Goal: Transaction & Acquisition: Purchase product/service

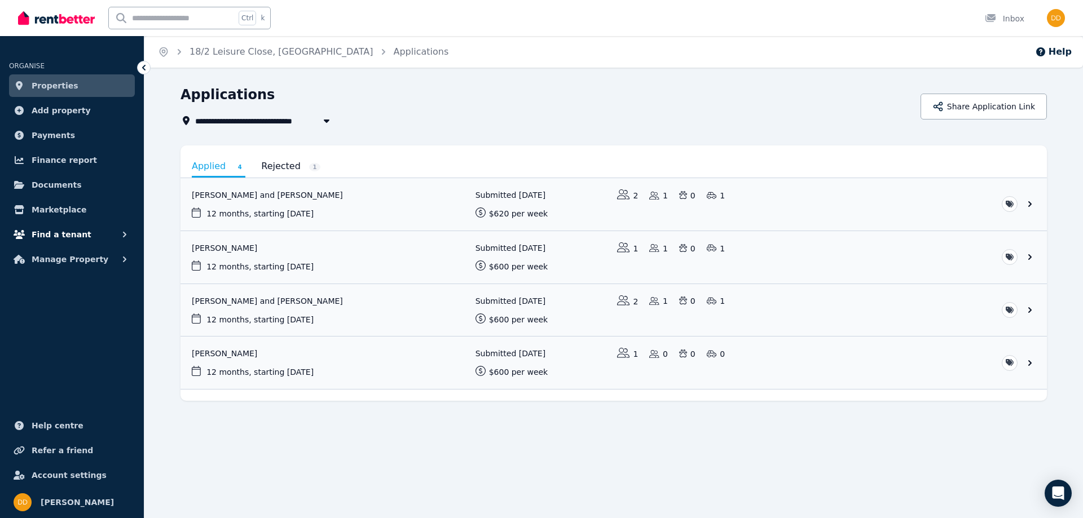
click at [80, 235] on button "Find a tenant" at bounding box center [72, 234] width 126 height 23
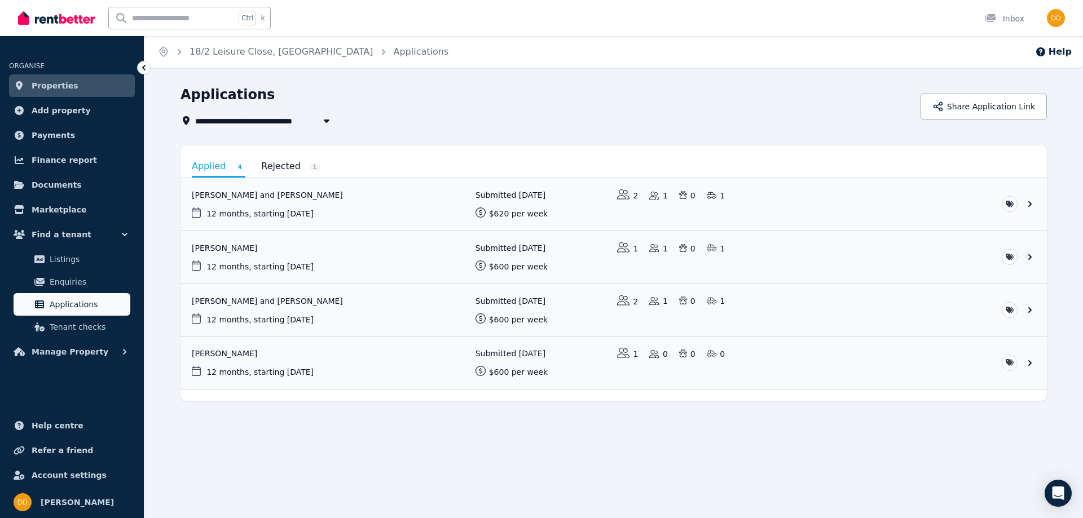
click at [73, 302] on span "Applications" at bounding box center [88, 305] width 76 height 14
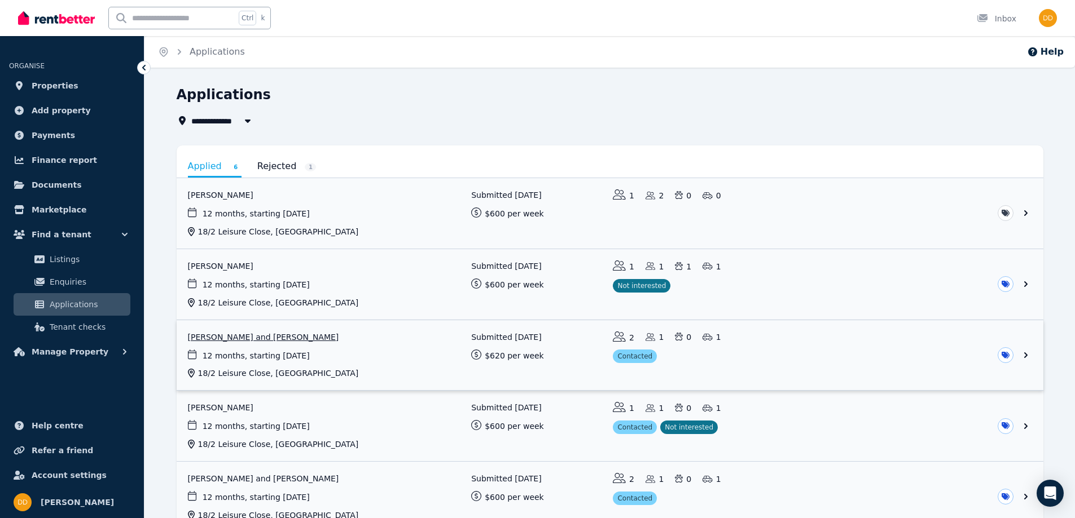
click at [852, 360] on link "View application: Amrithnath Sreedevi Babu and AMRITA NAMBIAR" at bounding box center [610, 355] width 867 height 71
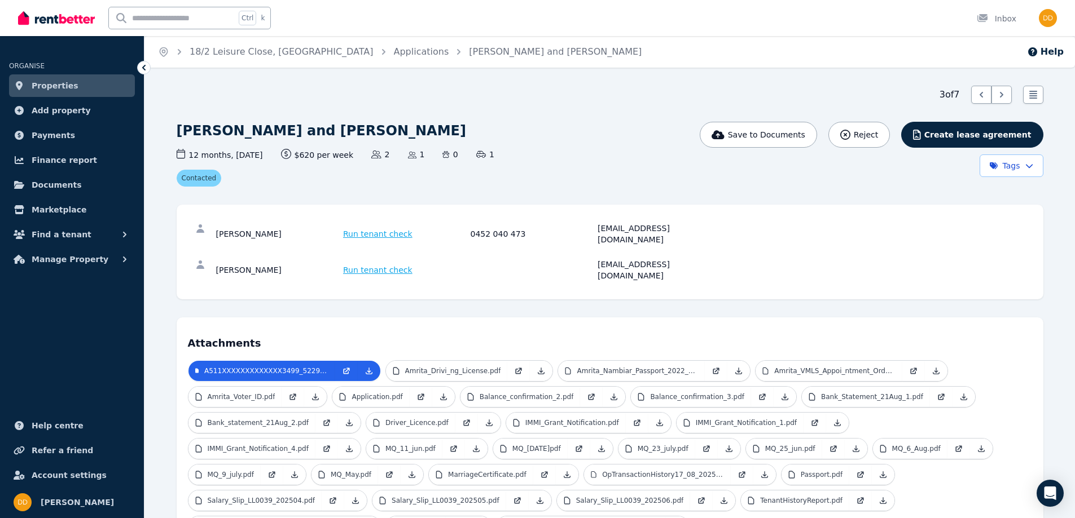
click at [371, 228] on span "Run tenant check" at bounding box center [377, 233] width 69 height 11
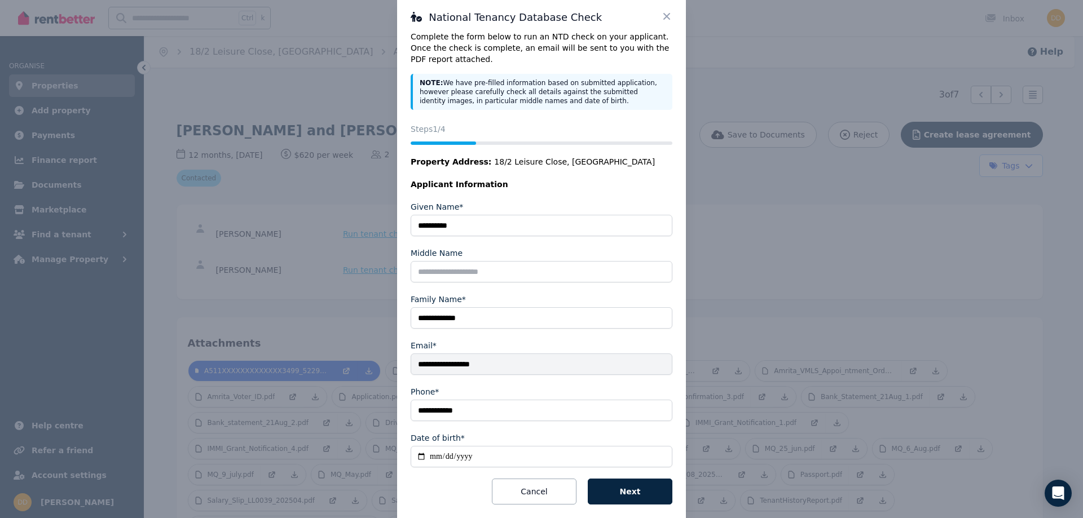
scroll to position [39, 0]
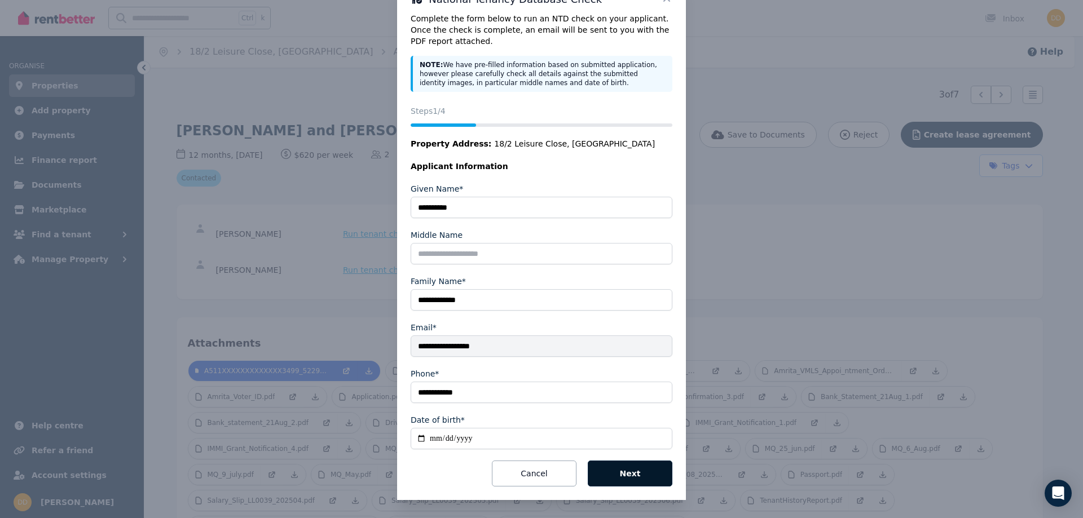
click at [617, 471] on button "Next" at bounding box center [630, 474] width 85 height 26
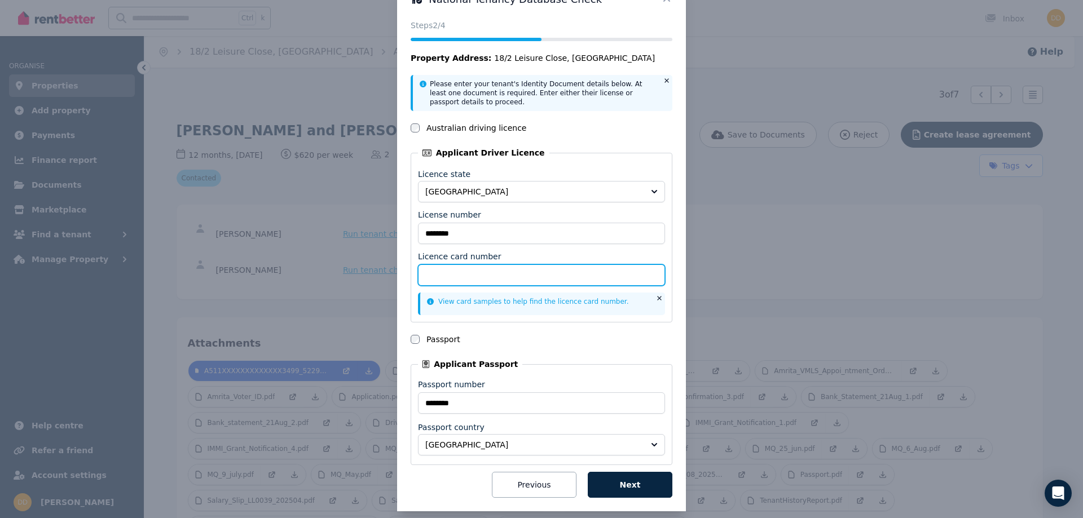
click at [481, 272] on input "Licence card number" at bounding box center [541, 275] width 247 height 21
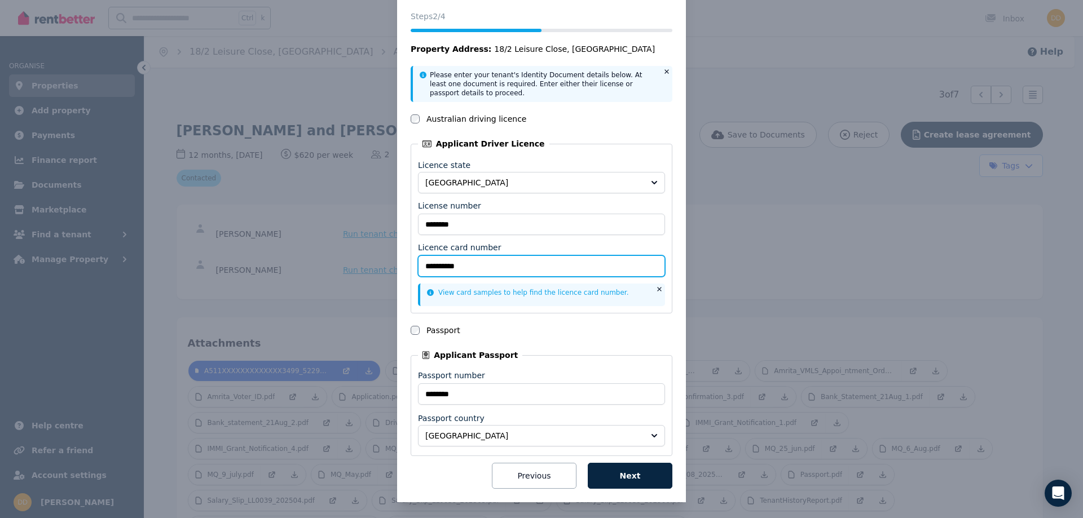
scroll to position [50, 0]
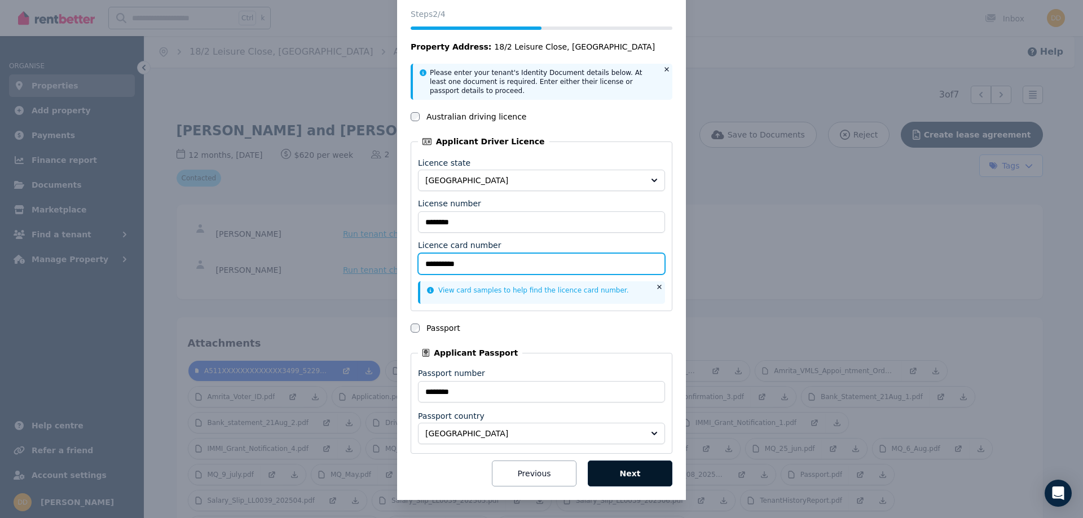
type input "**********"
click at [630, 474] on button "Next" at bounding box center [630, 474] width 85 height 26
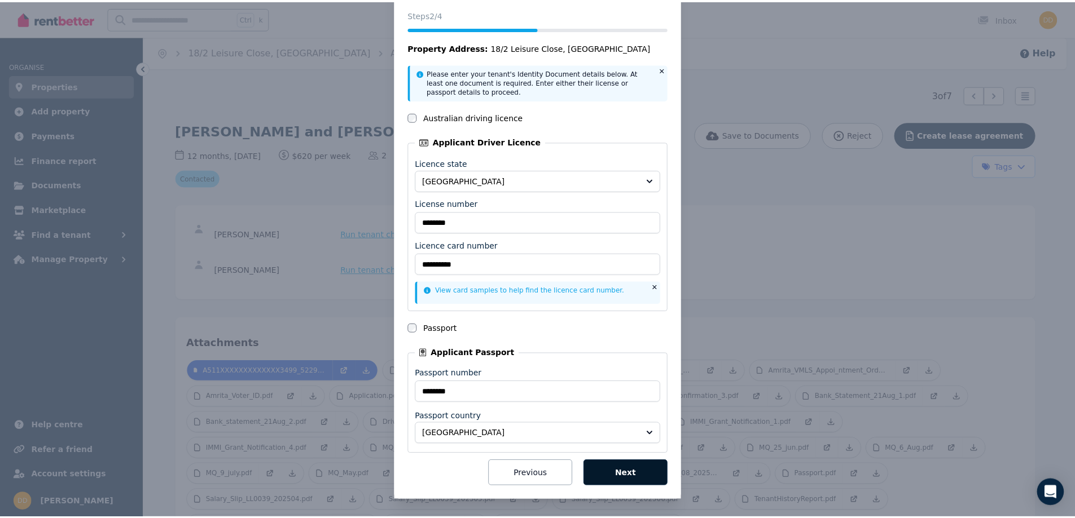
scroll to position [0, 0]
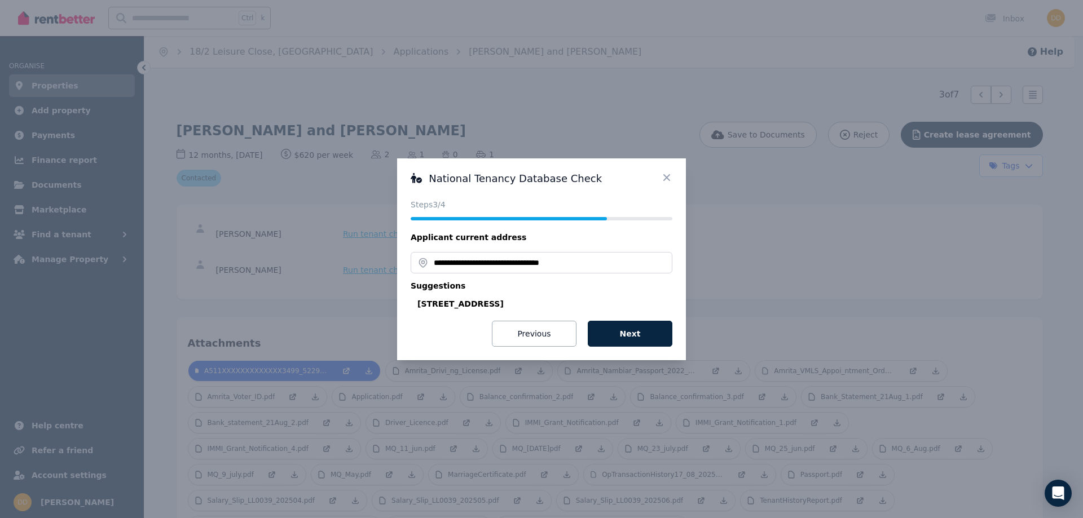
click at [490, 301] on div "[STREET_ADDRESS]" at bounding box center [544, 303] width 255 height 11
type input "**********"
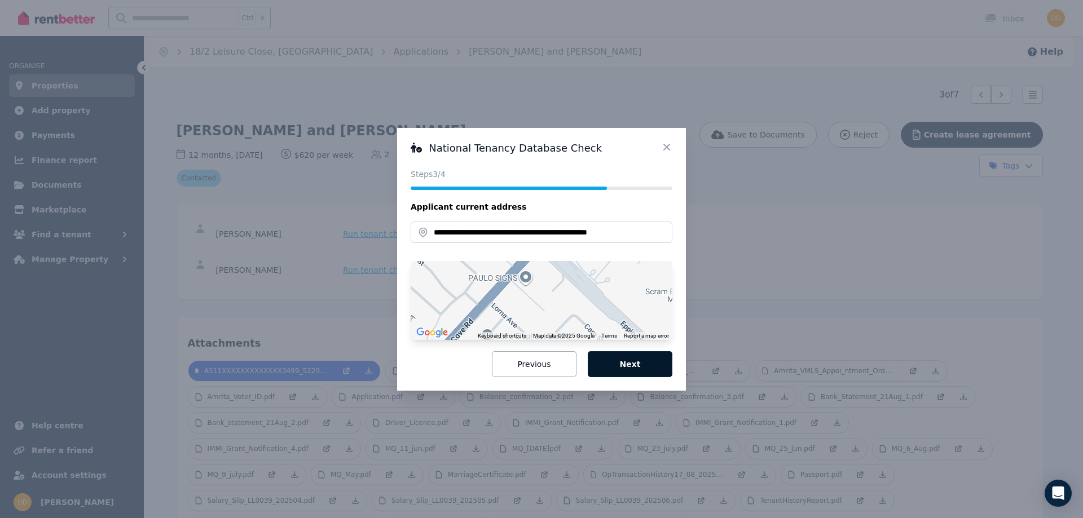
click at [641, 362] on button "Next" at bounding box center [630, 364] width 85 height 26
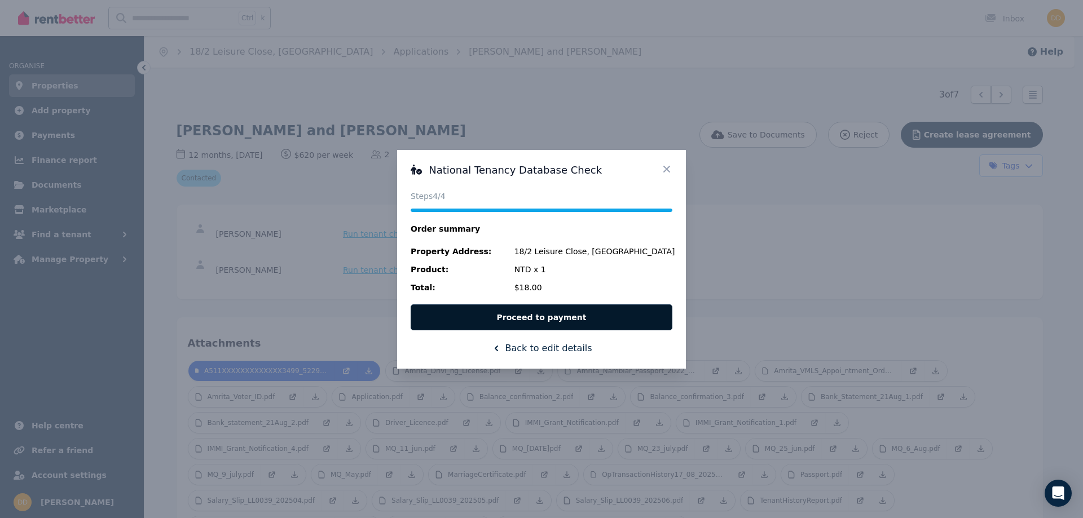
click at [551, 315] on button "Proceed to payment" at bounding box center [542, 318] width 262 height 26
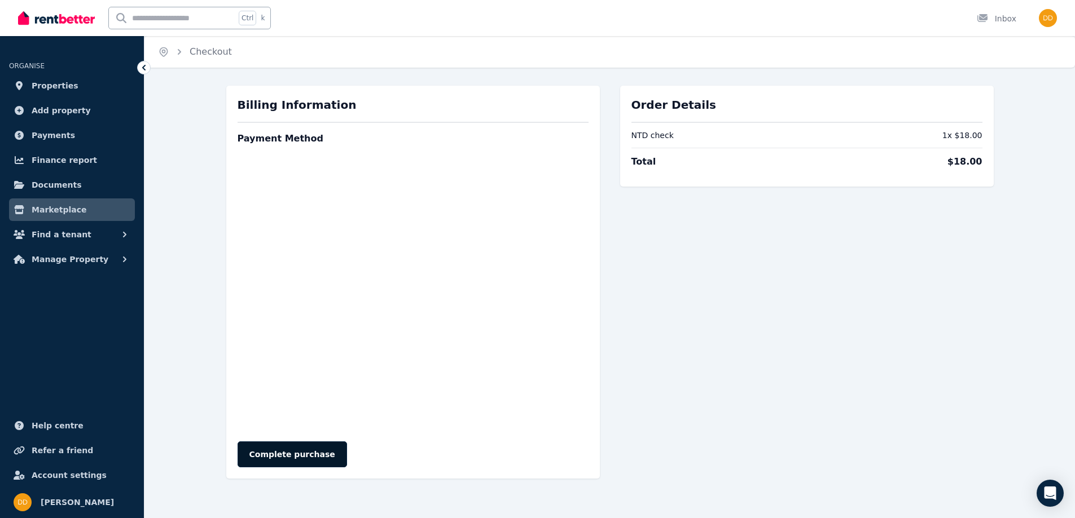
click at [297, 452] on button "Complete purchase" at bounding box center [292, 455] width 109 height 26
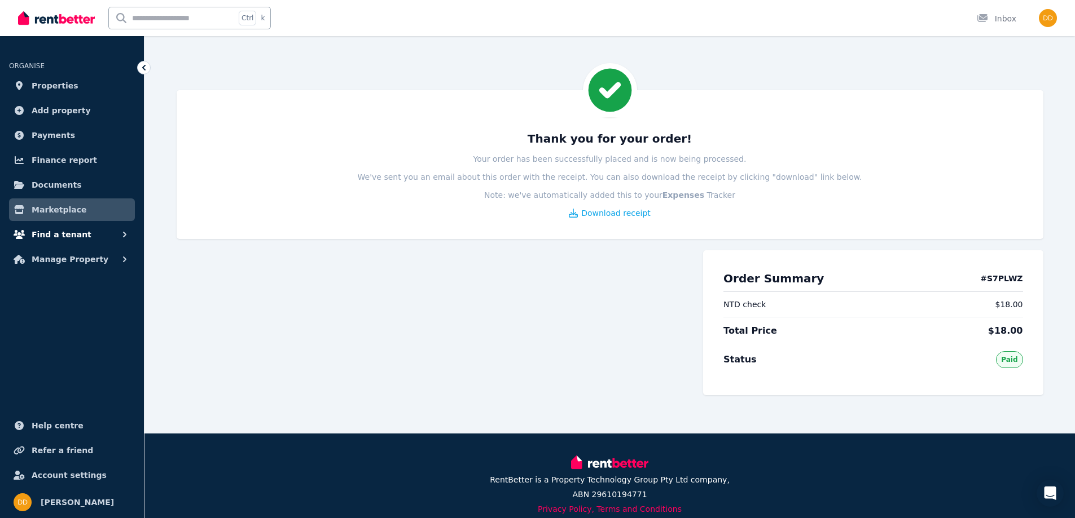
click at [106, 234] on button "Find a tenant" at bounding box center [72, 234] width 126 height 23
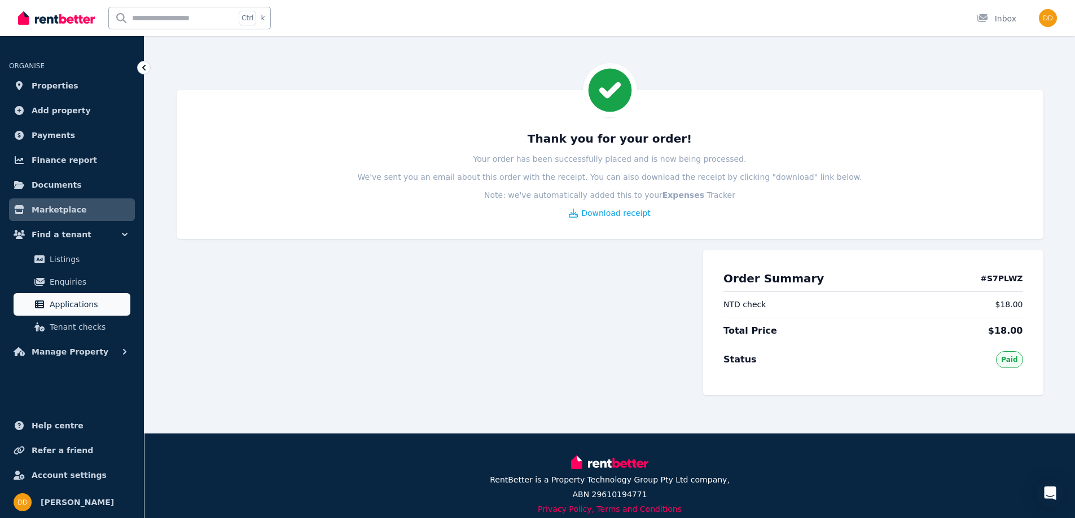
click at [71, 304] on span "Applications" at bounding box center [88, 305] width 76 height 14
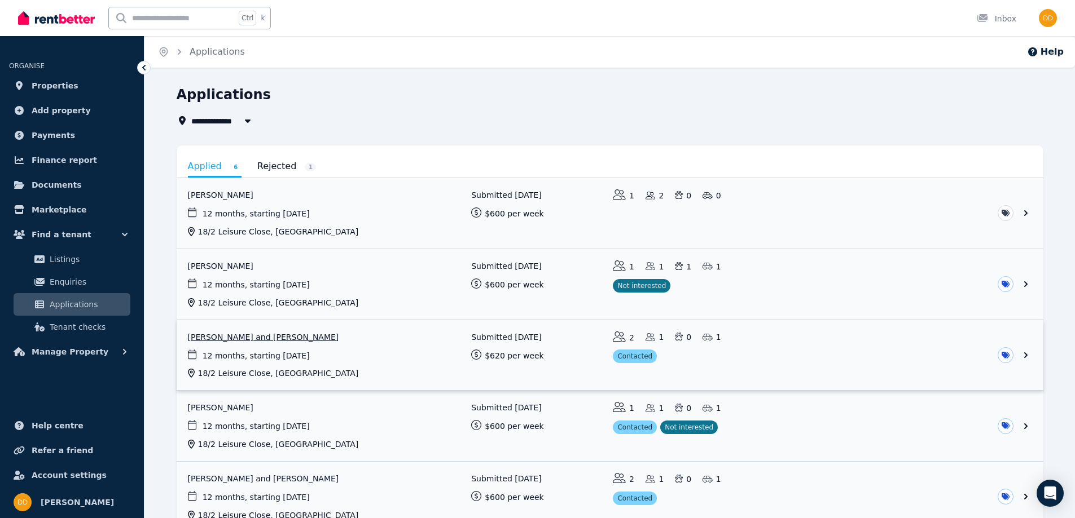
click at [425, 343] on link "View application: Amrithnath Sreedevi Babu and AMRITA NAMBIAR" at bounding box center [610, 355] width 867 height 71
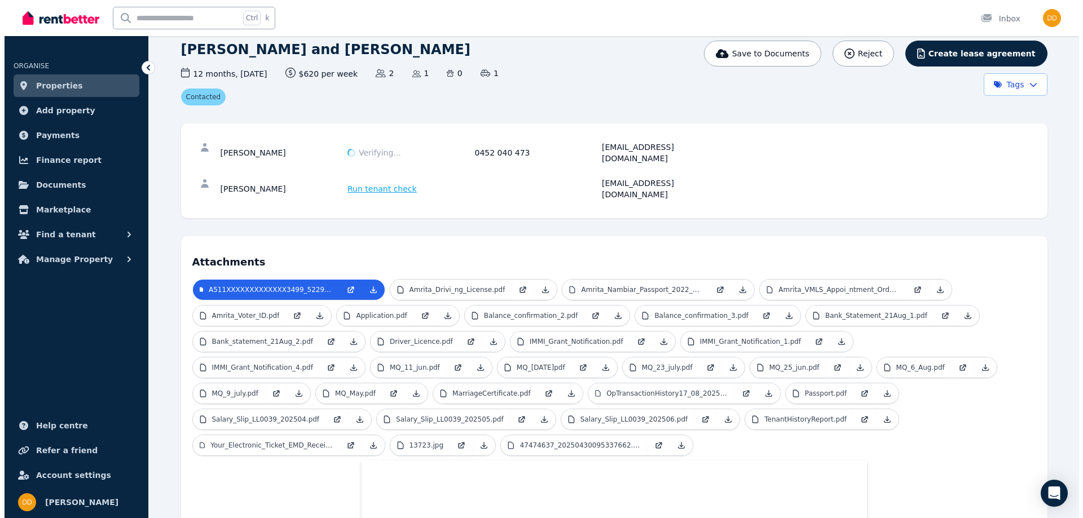
scroll to position [68, 0]
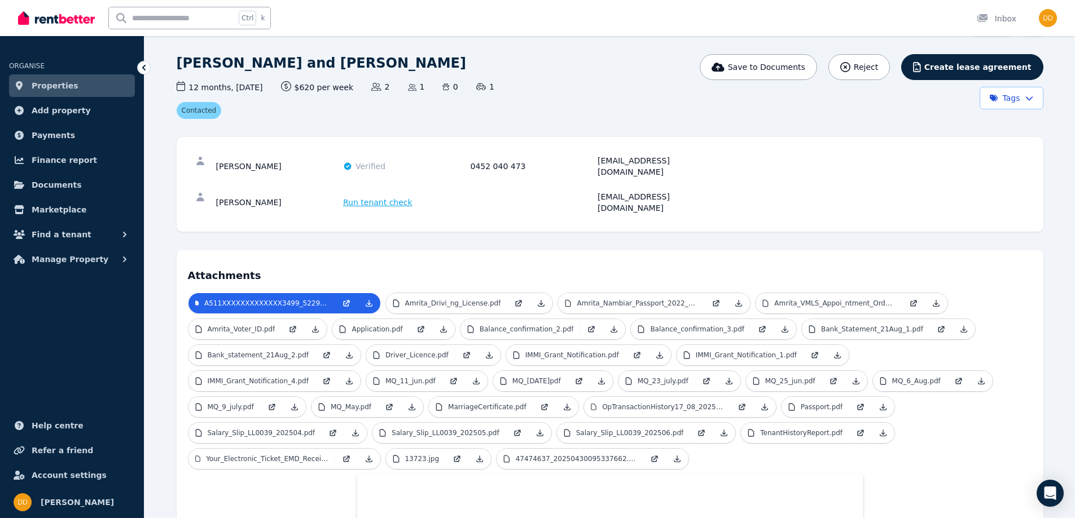
click at [369, 197] on span "Run tenant check" at bounding box center [377, 202] width 69 height 11
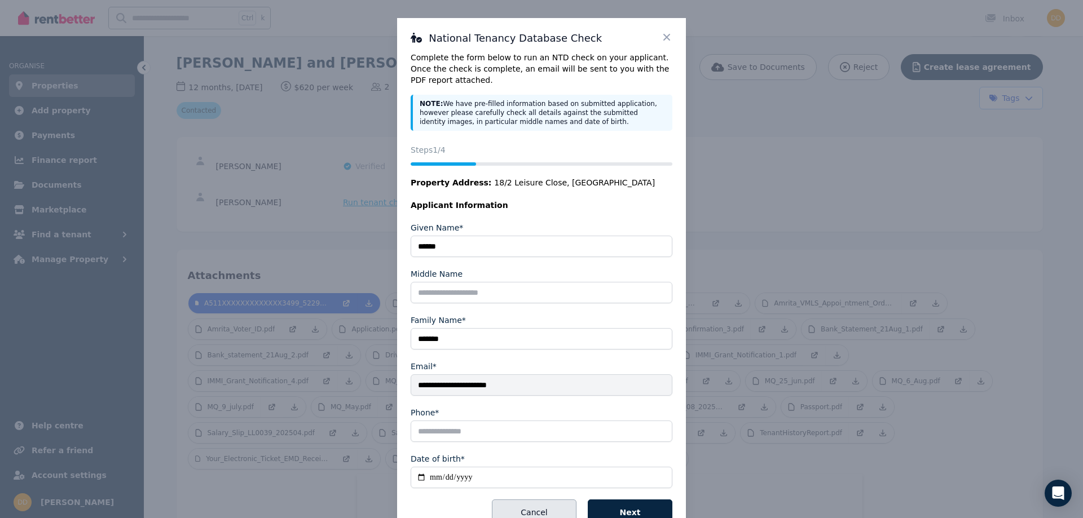
click at [543, 511] on button "Cancel" at bounding box center [534, 513] width 85 height 26
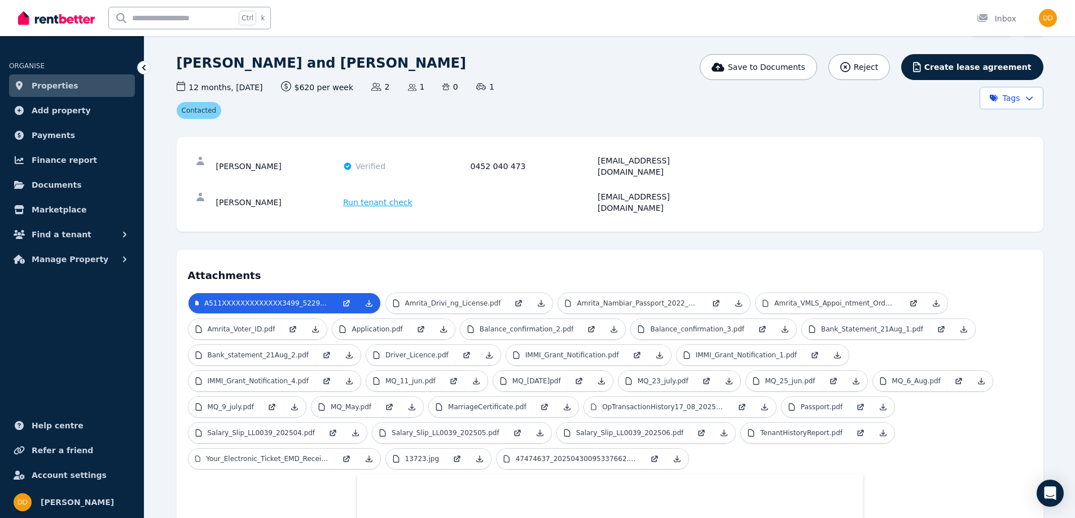
click at [388, 197] on span "Run tenant check" at bounding box center [377, 202] width 69 height 11
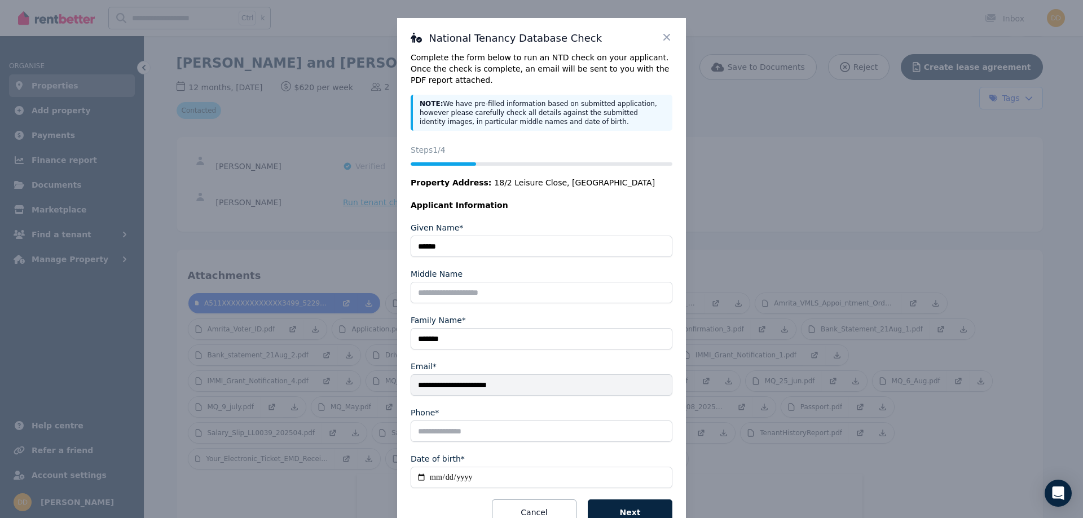
scroll to position [39, 0]
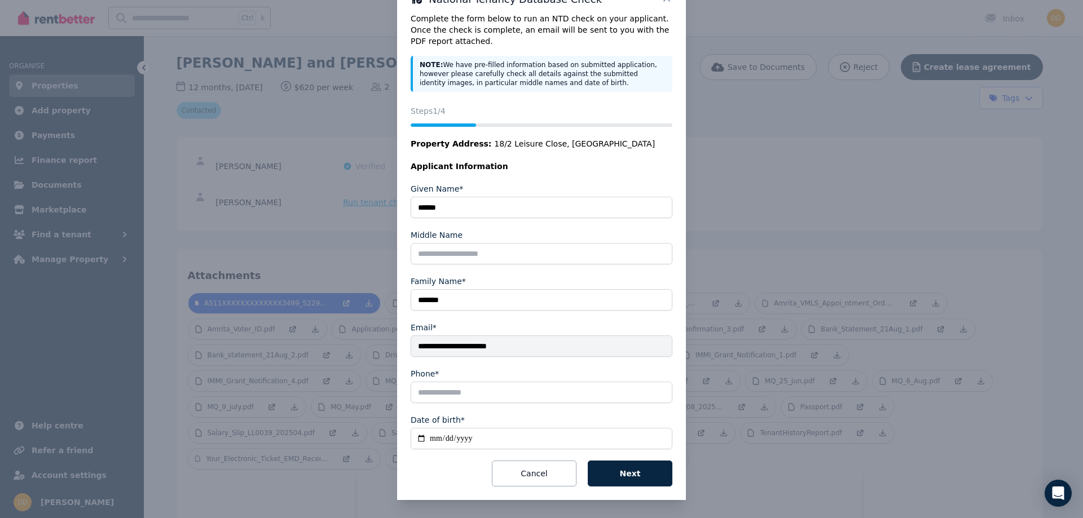
click at [621, 478] on button "Next" at bounding box center [630, 474] width 85 height 26
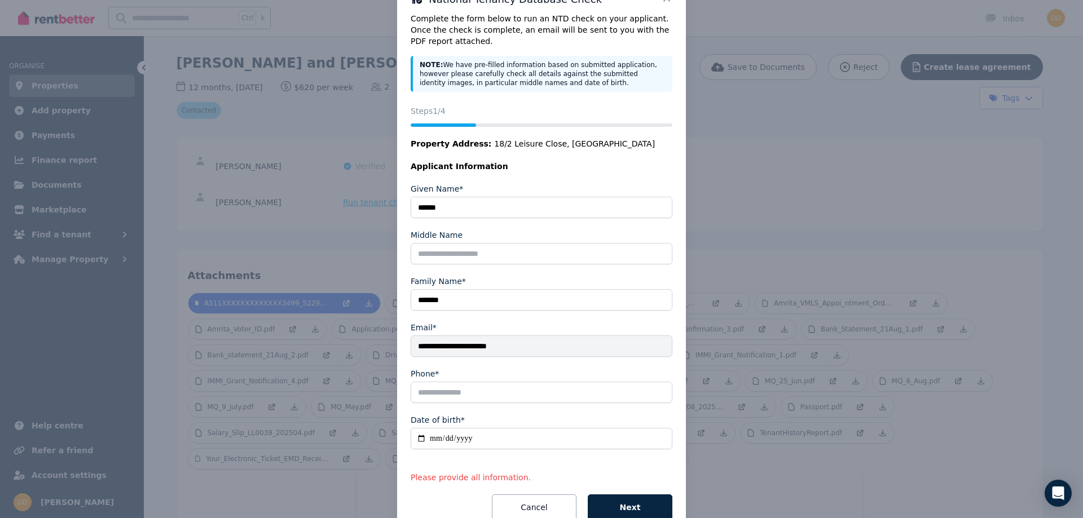
click at [461, 392] on input "Phone*" at bounding box center [542, 392] width 262 height 21
type input "**********"
click at [612, 506] on button "Next" at bounding box center [630, 508] width 85 height 26
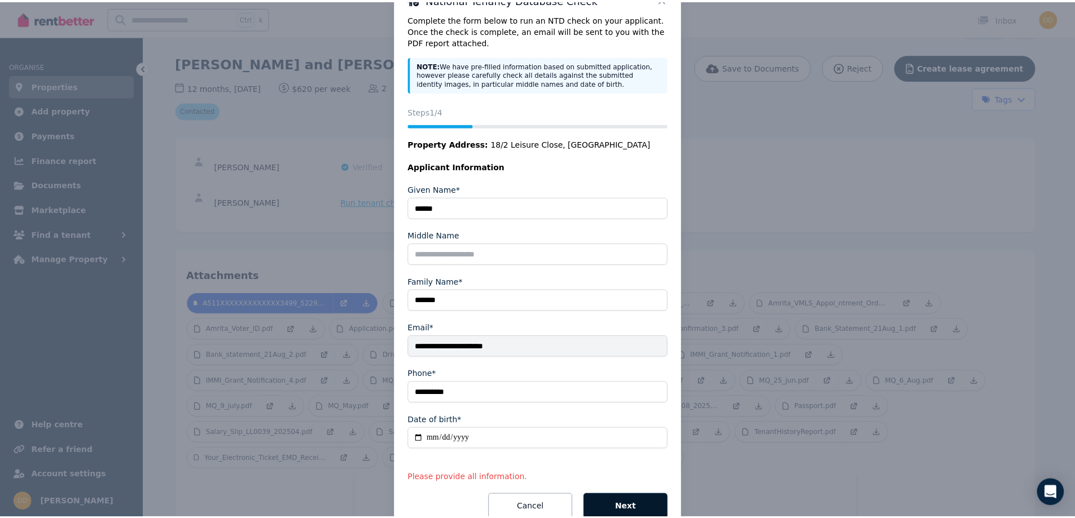
scroll to position [0, 0]
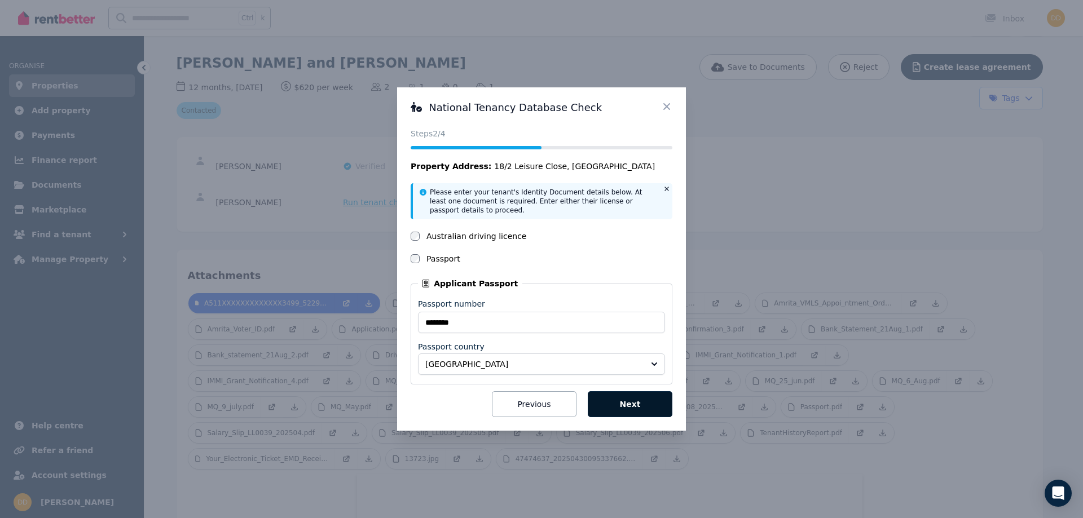
click at [644, 404] on button "Next" at bounding box center [630, 405] width 85 height 26
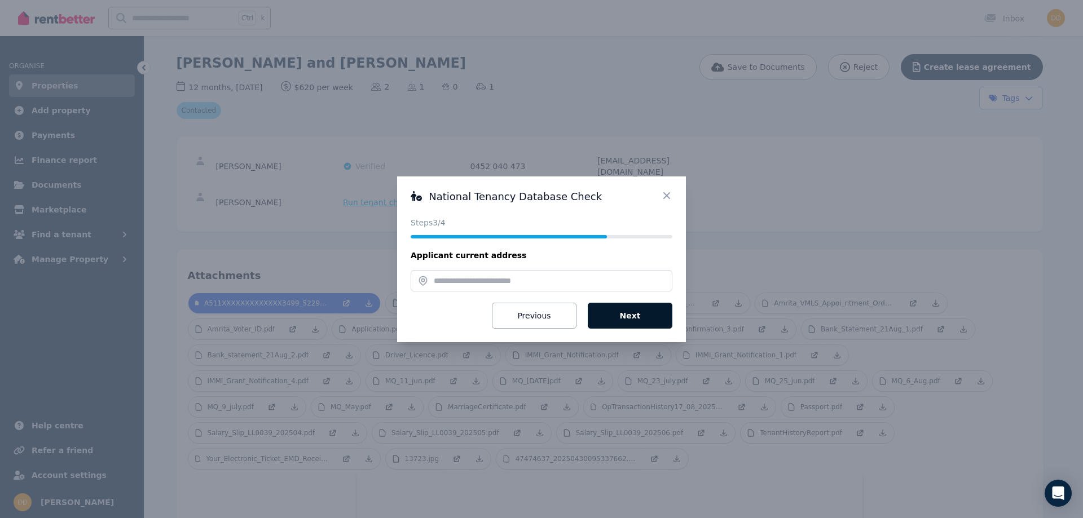
click at [625, 313] on button "Next" at bounding box center [630, 316] width 85 height 26
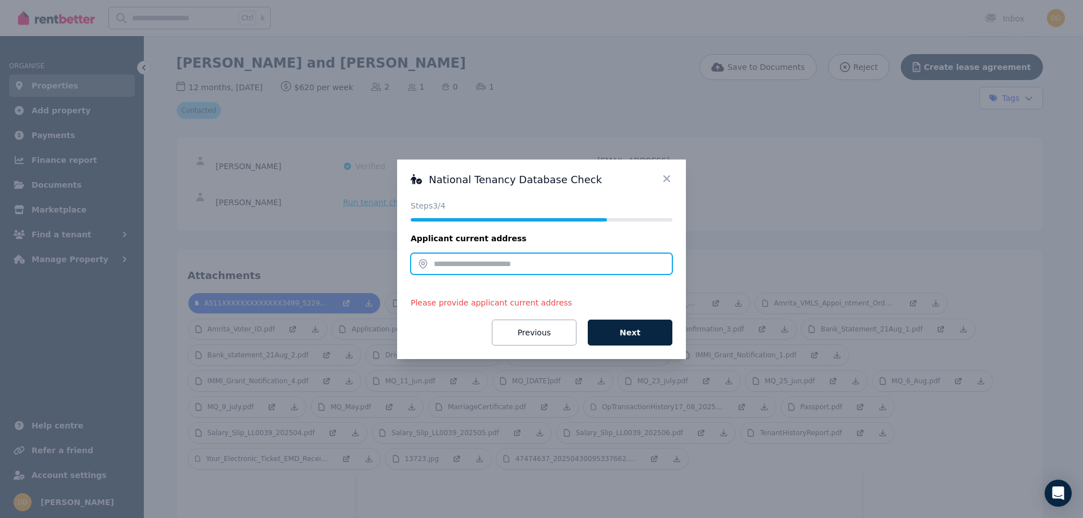
click at [489, 264] on input "text" at bounding box center [542, 263] width 262 height 21
click at [481, 263] on input "text" at bounding box center [542, 263] width 262 height 21
type input "*"
click at [666, 181] on icon at bounding box center [666, 178] width 11 height 11
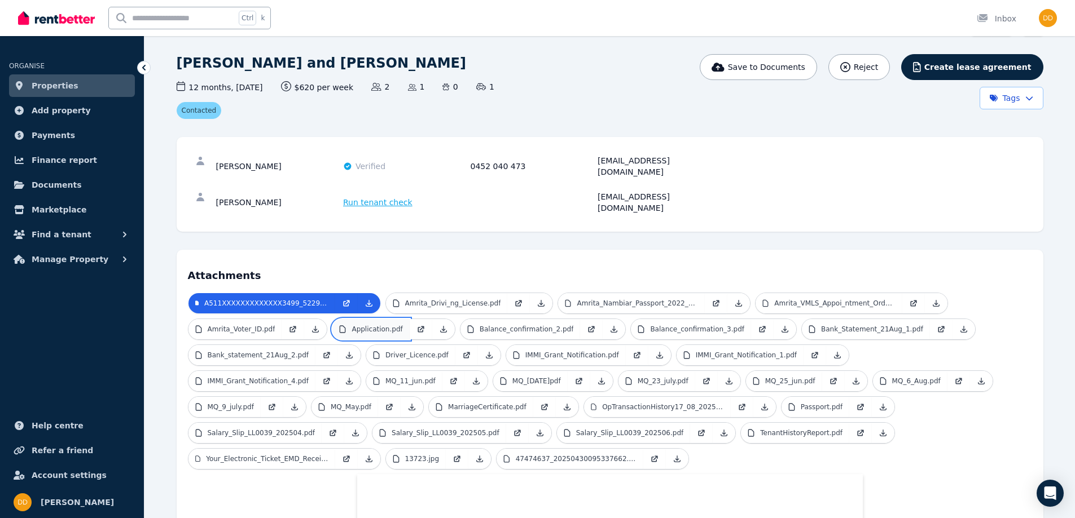
click at [349, 319] on link "Application.pdf" at bounding box center [370, 329] width 77 height 20
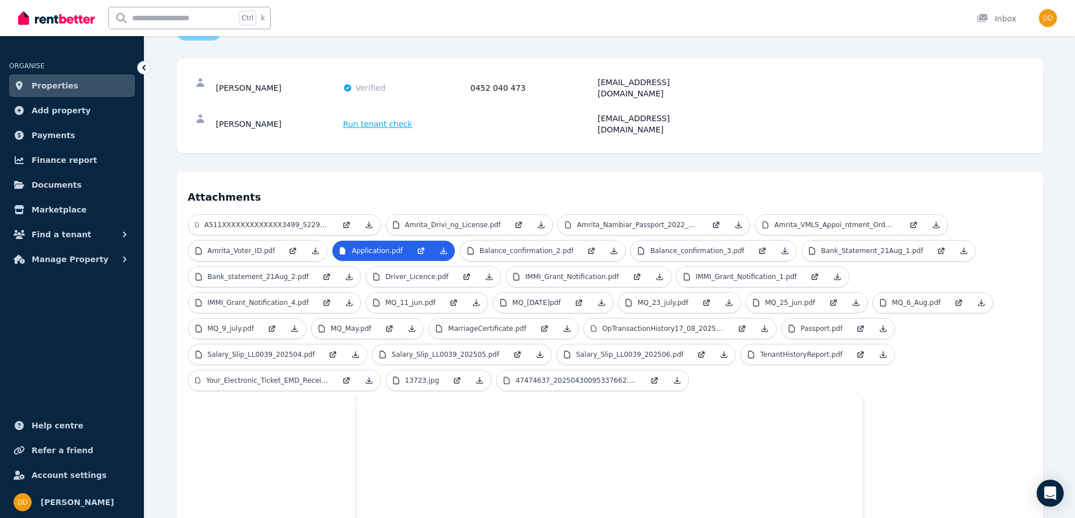
scroll to position [124, 0]
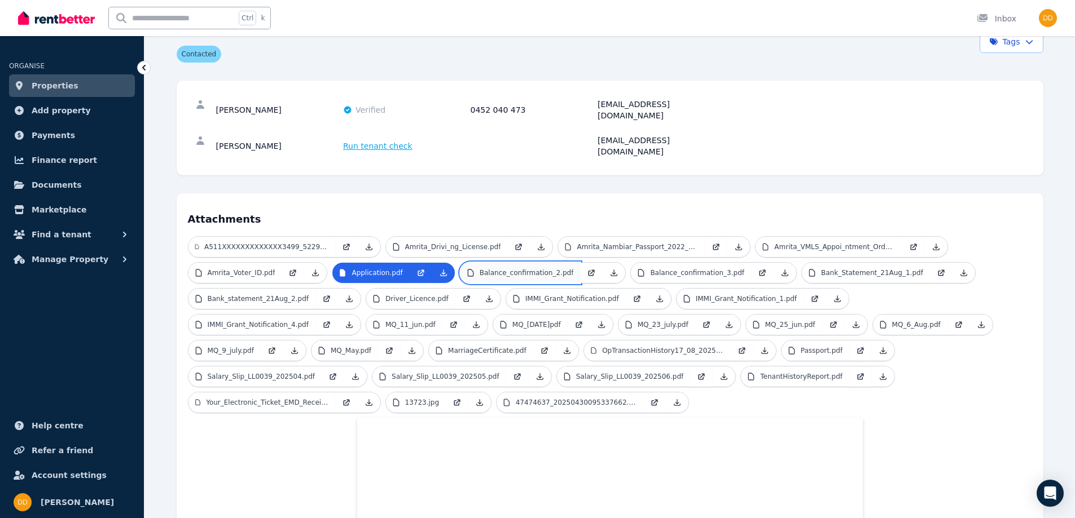
click at [486, 269] on p "Balance_confirmation_2.pdf" at bounding box center [527, 273] width 94 height 9
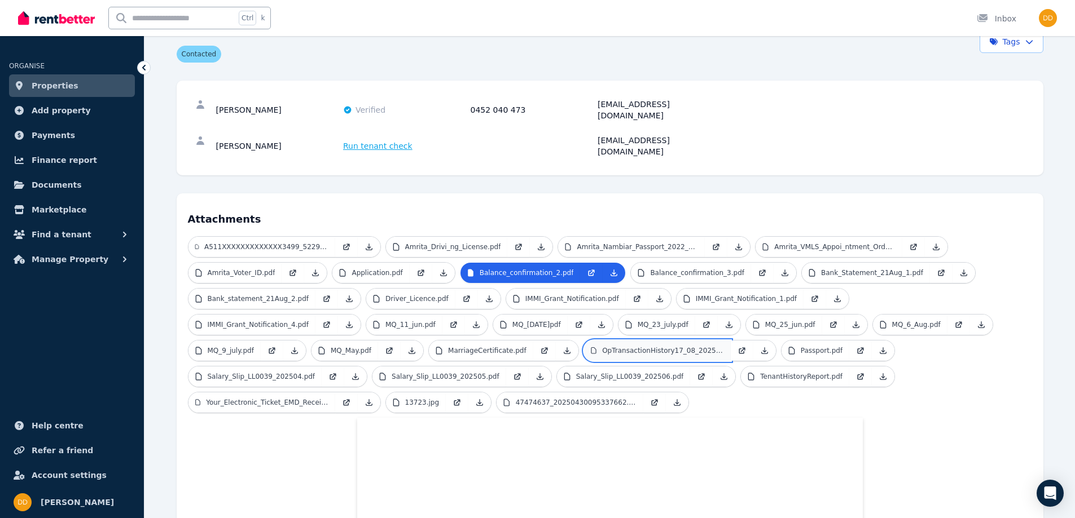
click at [602, 346] on p "OpTransactionHistory17_08_2025_1.pdf" at bounding box center [663, 350] width 122 height 9
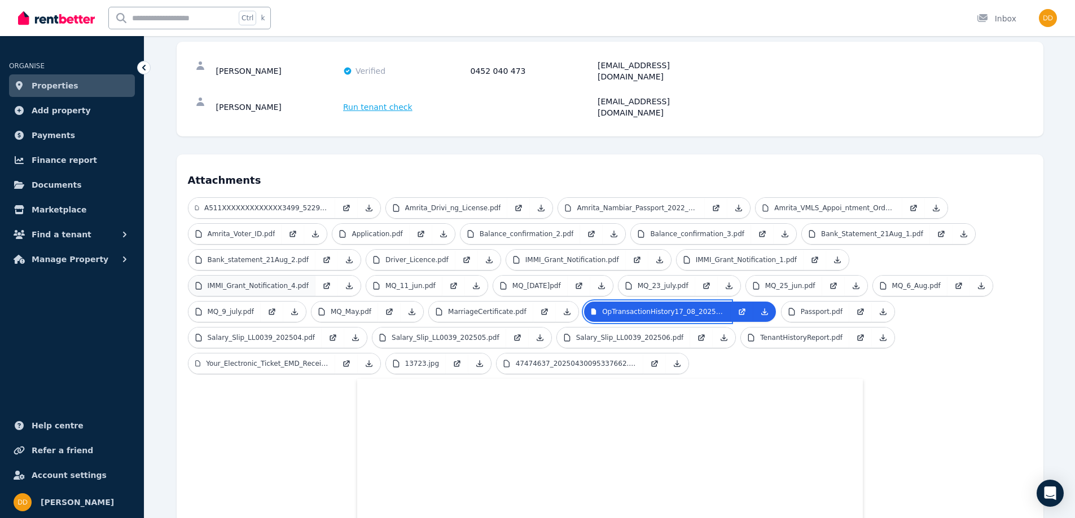
scroll to position [169, 0]
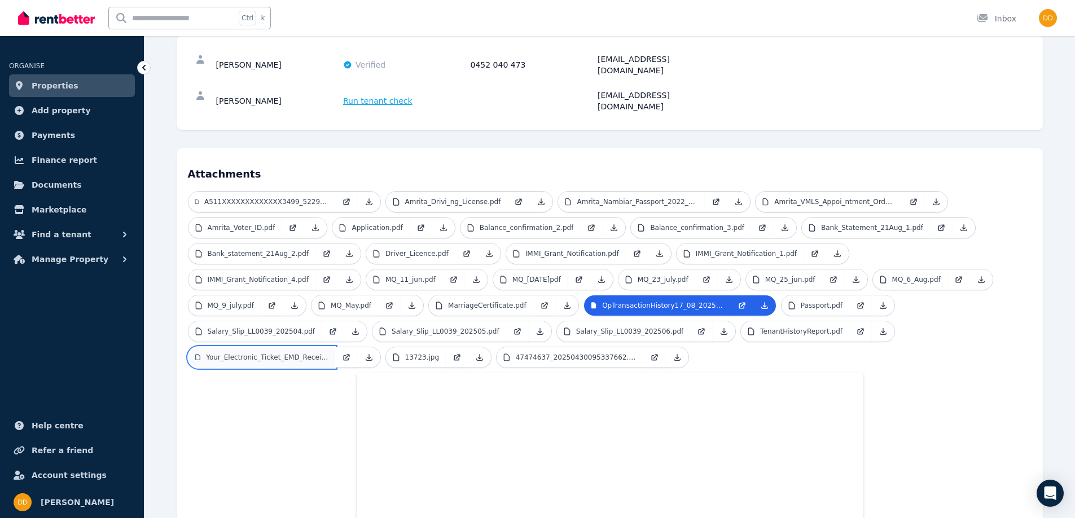
click at [328, 353] on p "Your_Electronic_Ticket_EMD_Receipt_2.pdf" at bounding box center [267, 357] width 122 height 9
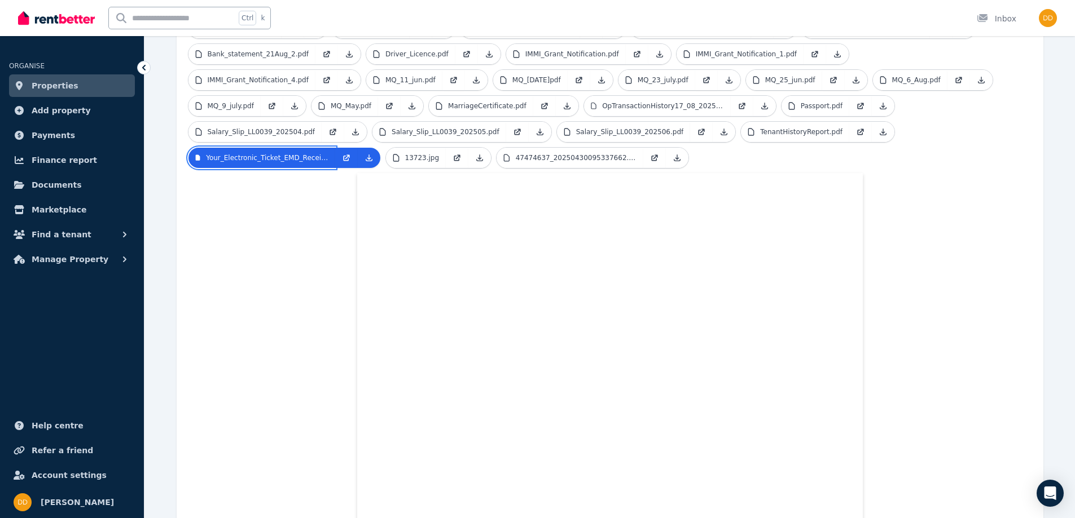
scroll to position [345, 0]
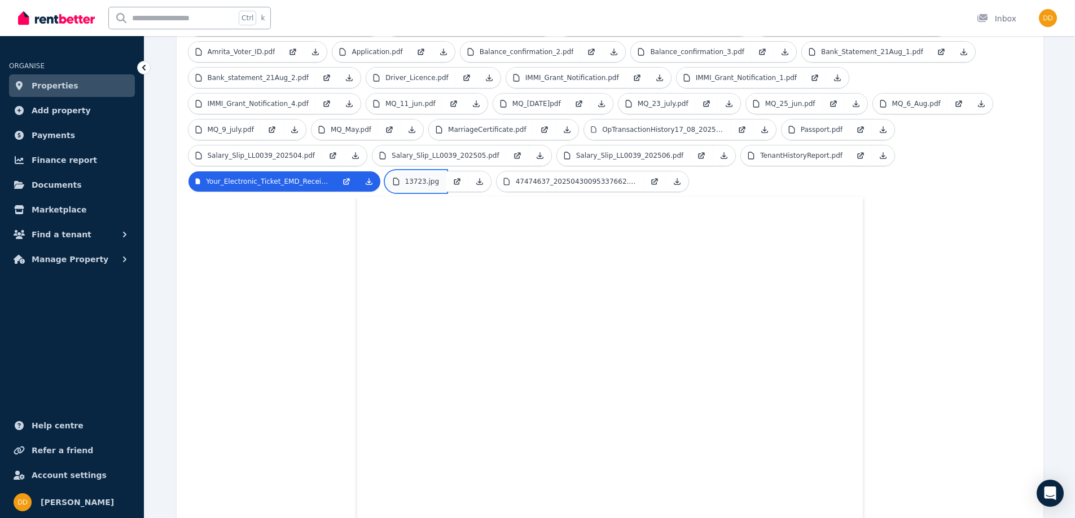
click at [446, 172] on link "13723.jpg" at bounding box center [416, 182] width 60 height 20
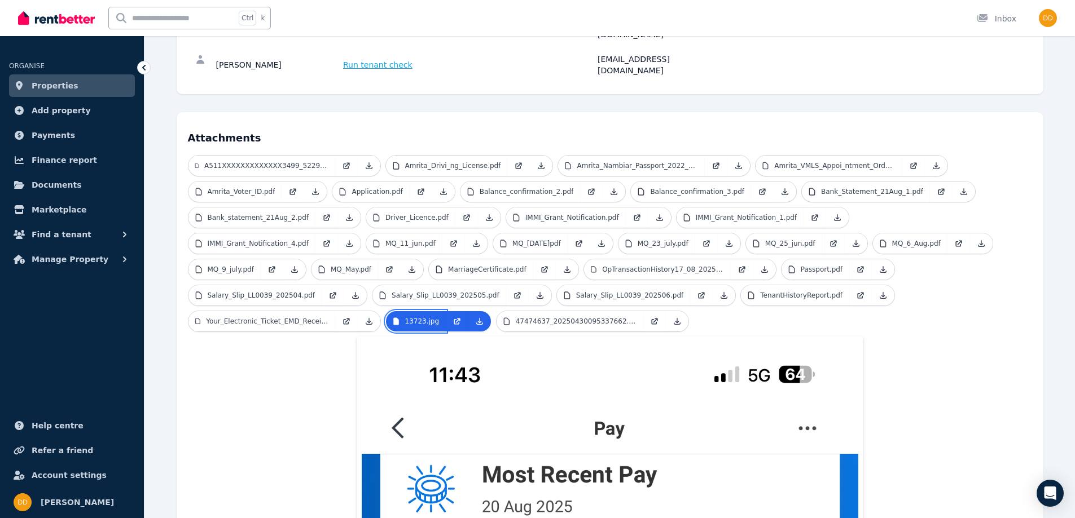
scroll to position [197, 0]
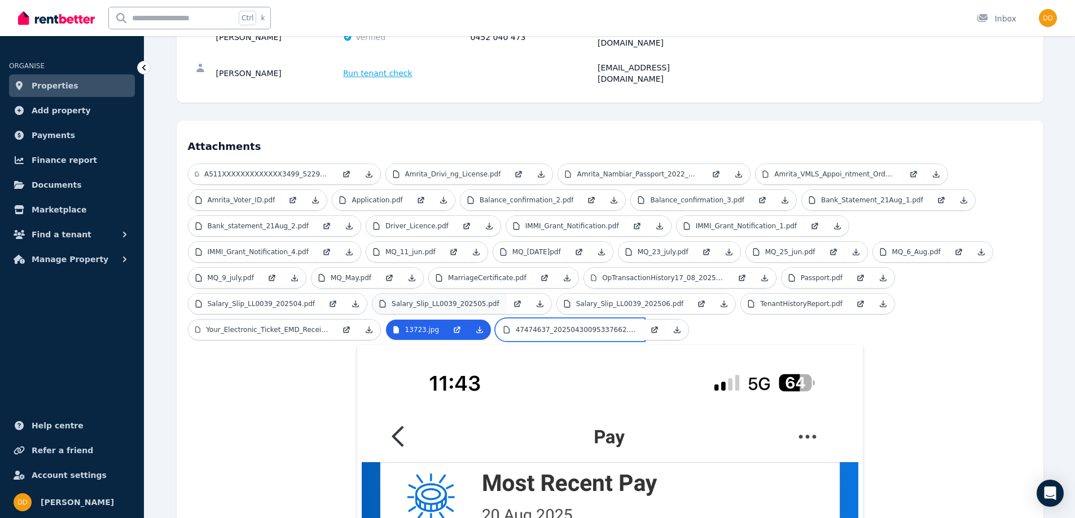
click at [516, 326] on p "47474637_20250430095337662.pdf" at bounding box center [576, 330] width 121 height 9
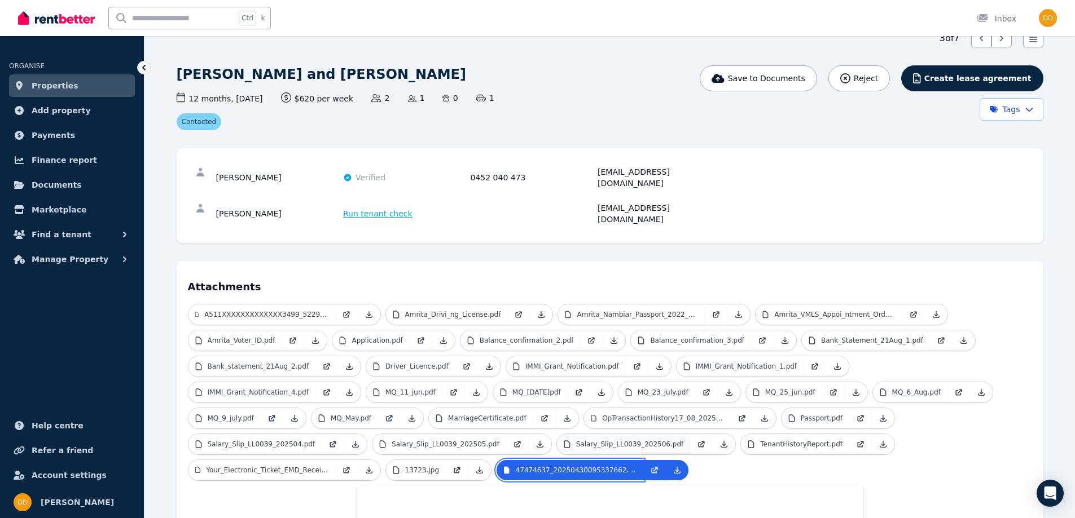
scroll to position [113, 0]
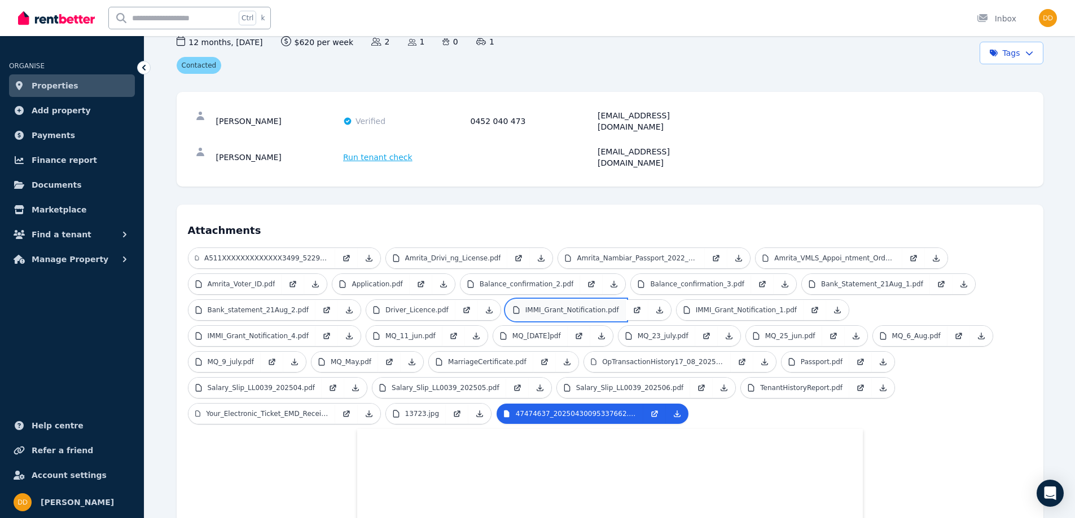
click at [569, 306] on p "IMMI_Grant_Notification.pdf" at bounding box center [572, 310] width 94 height 9
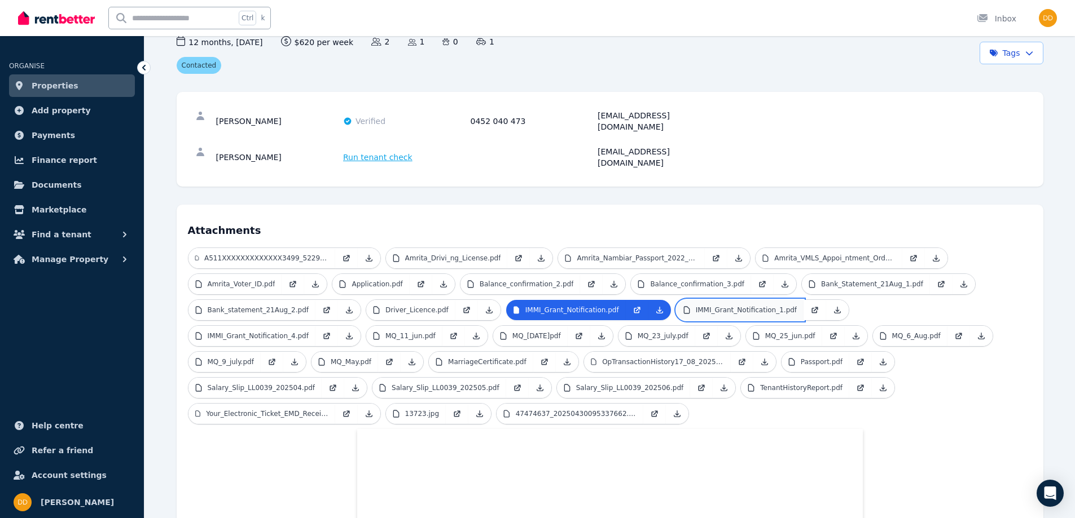
click at [696, 306] on p "IMMI_Grant_Notification_1.pdf" at bounding box center [746, 310] width 101 height 9
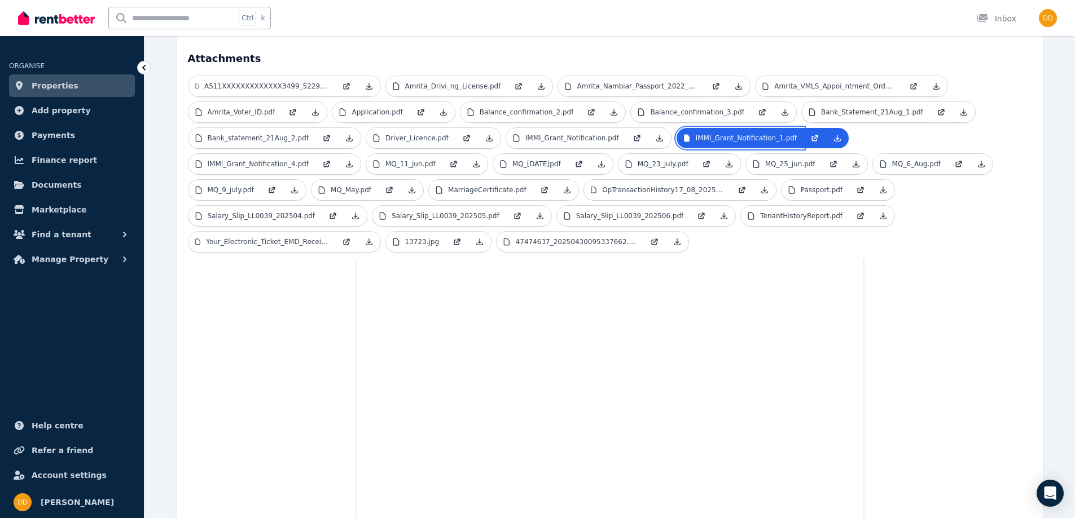
scroll to position [282, 0]
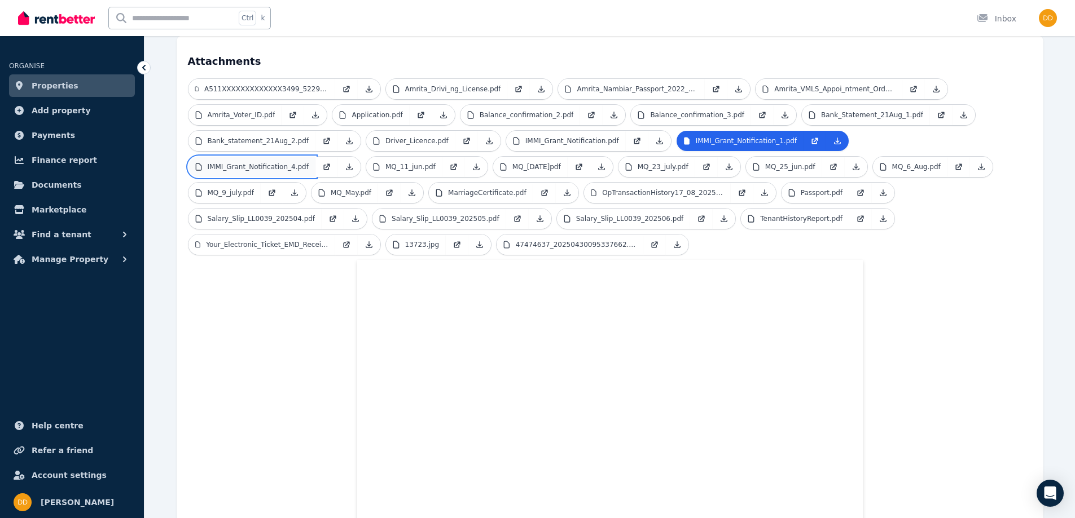
click at [309, 162] on p "IMMI_Grant_Notification_4.pdf" at bounding box center [258, 166] width 101 height 9
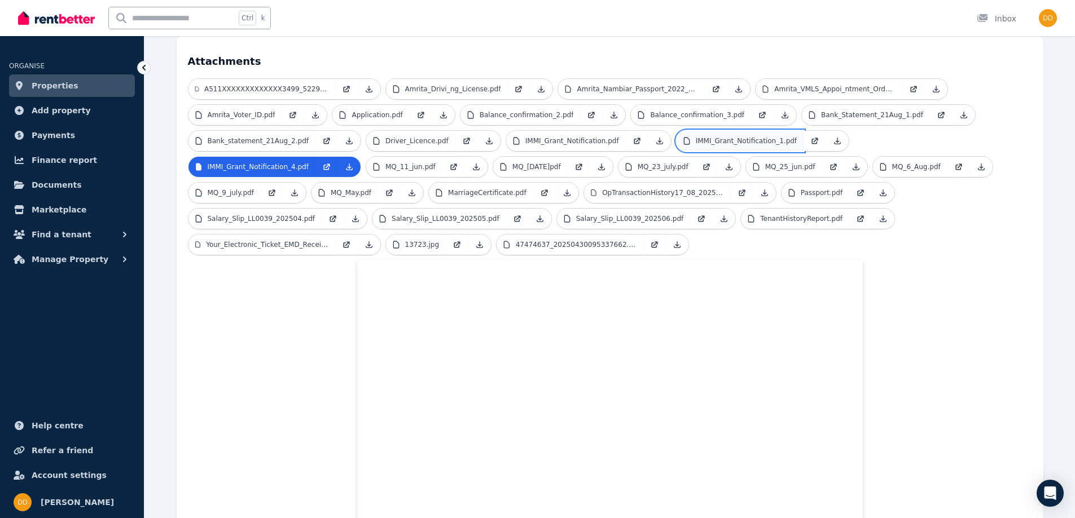
click at [716, 131] on link "IMMI_Grant_Notification_1.pdf" at bounding box center [739, 141] width 127 height 20
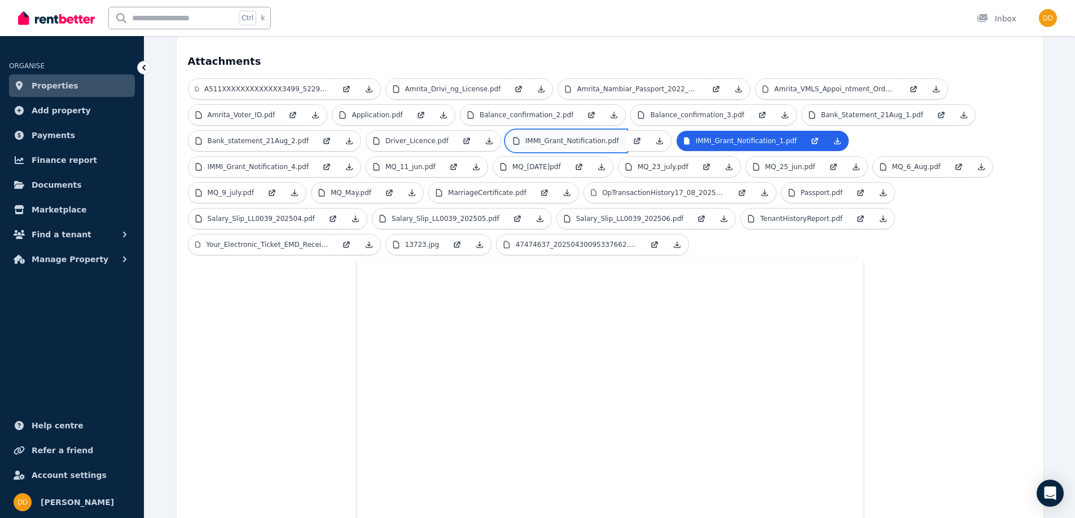
click at [560, 137] on p "IMMI_Grant_Notification.pdf" at bounding box center [572, 141] width 94 height 9
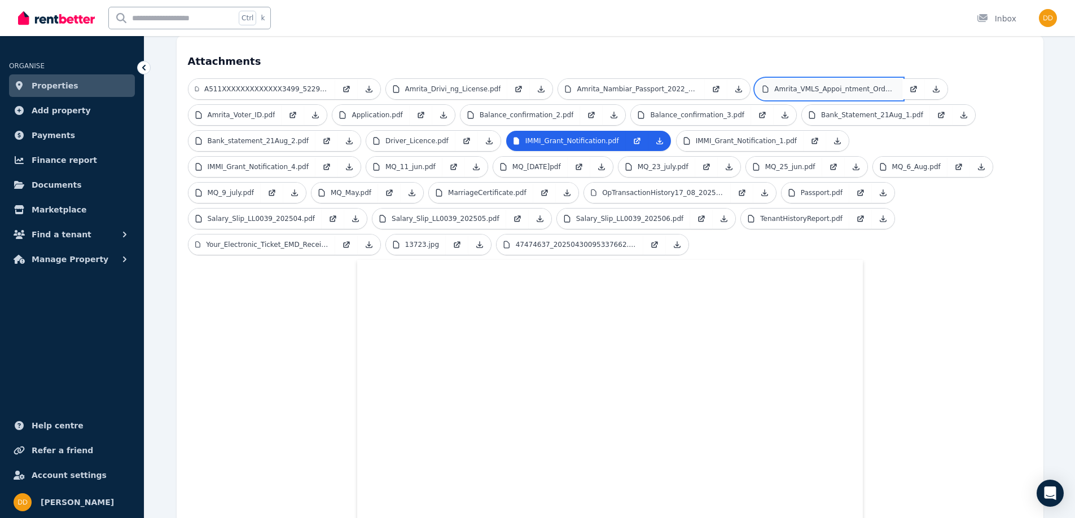
click at [817, 85] on p "Amrita_VMLS_Appoi_ntment_Order.pdf" at bounding box center [834, 89] width 121 height 9
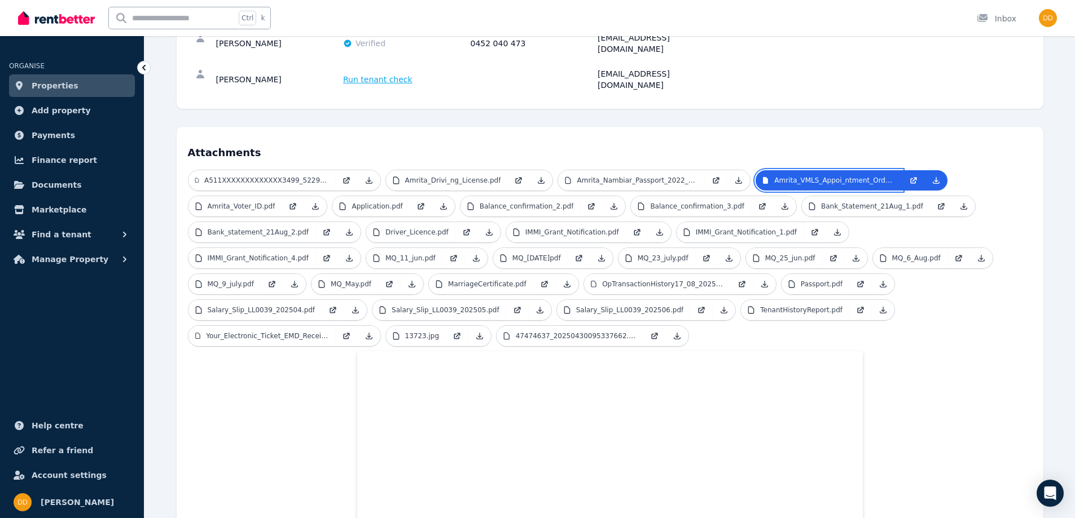
scroll to position [169, 0]
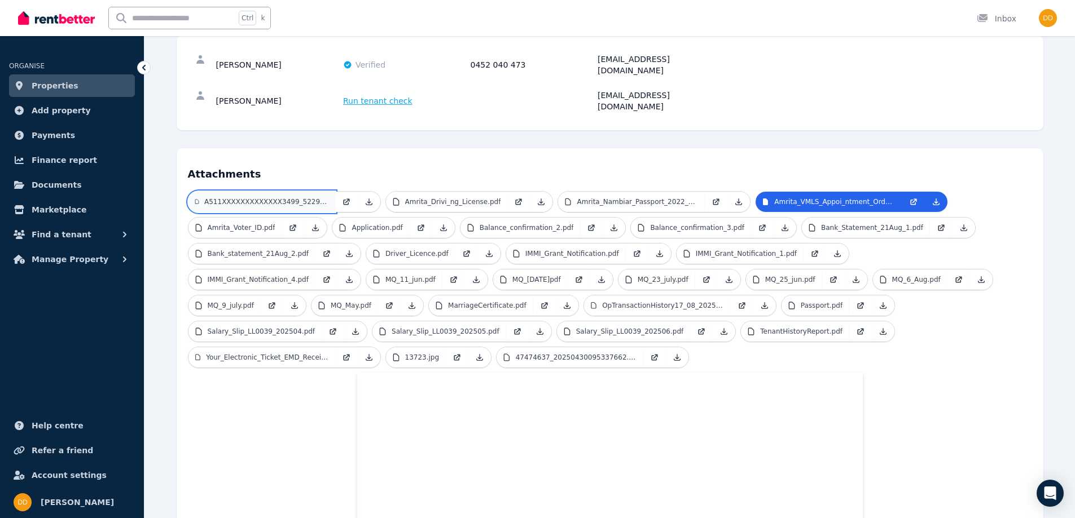
click at [287, 197] on p "A511XXXXXXXXXXXXX3499_5229265797_unlocked.pdf" at bounding box center [266, 201] width 124 height 9
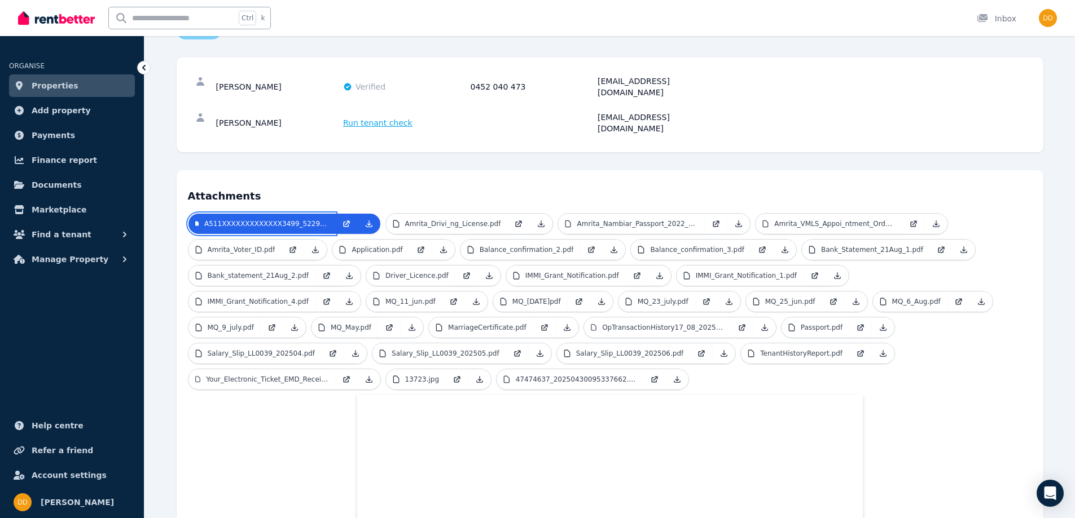
scroll to position [0, 0]
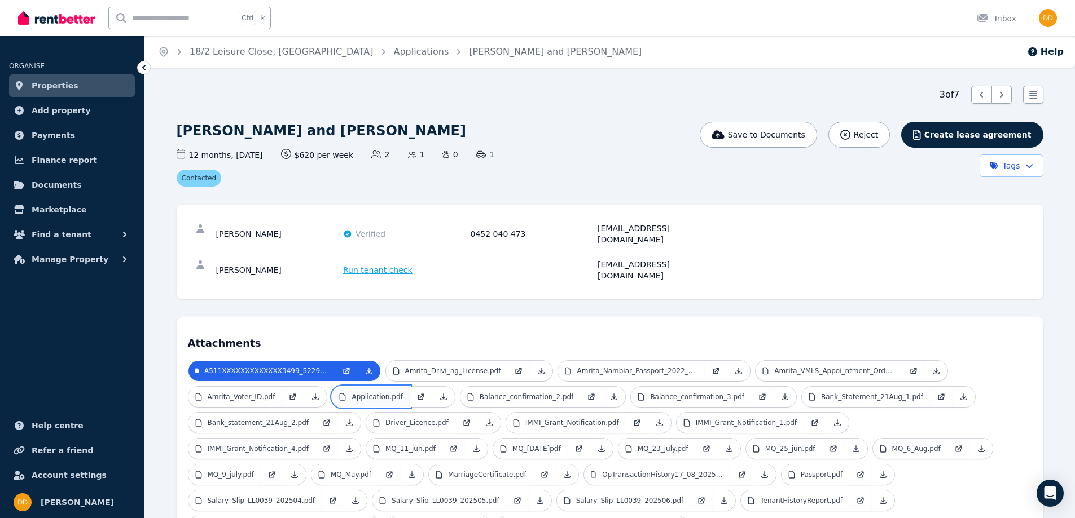
click at [370, 393] on p "Application.pdf" at bounding box center [376, 397] width 51 height 9
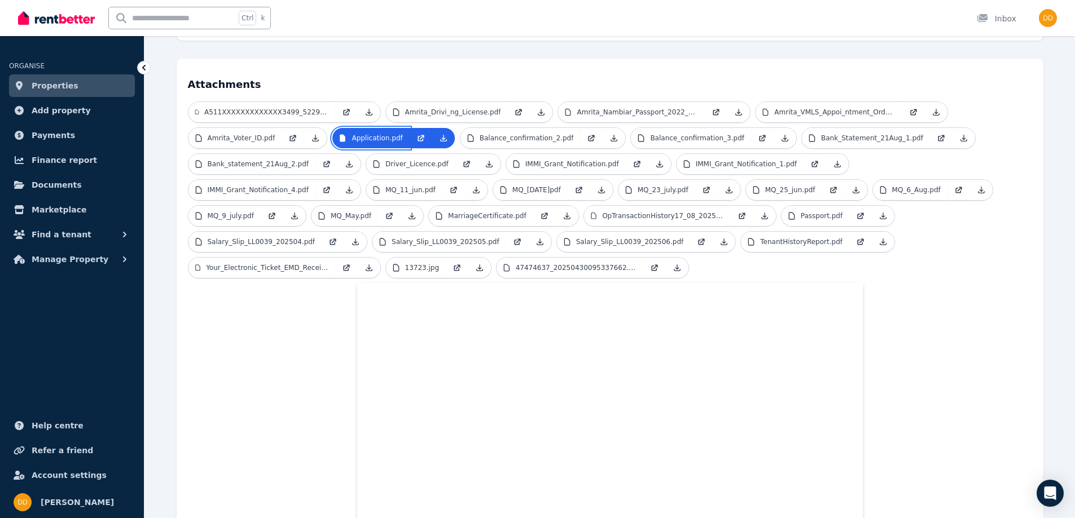
scroll to position [169, 0]
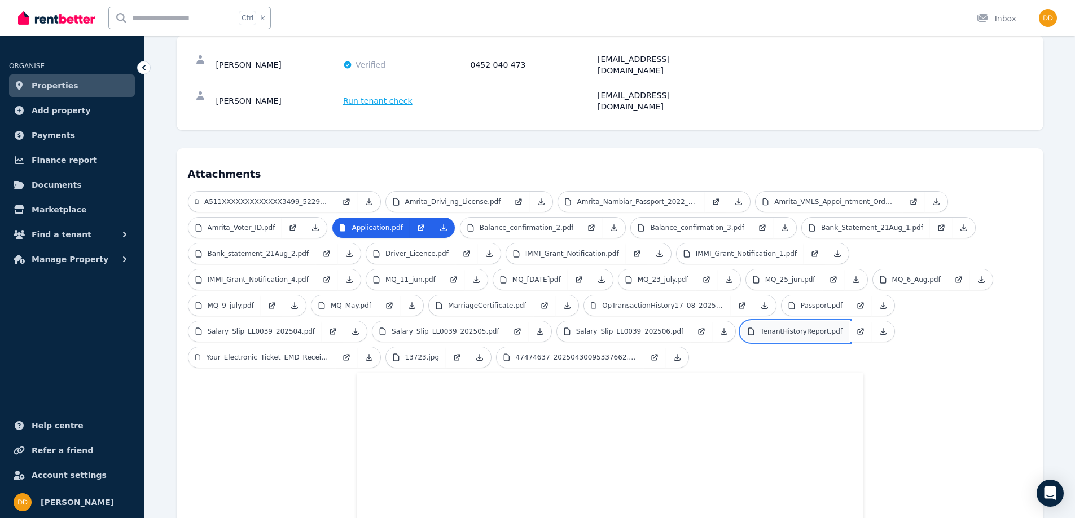
click at [760, 327] on p "TenantHistoryReport.pdf" at bounding box center [801, 331] width 82 height 9
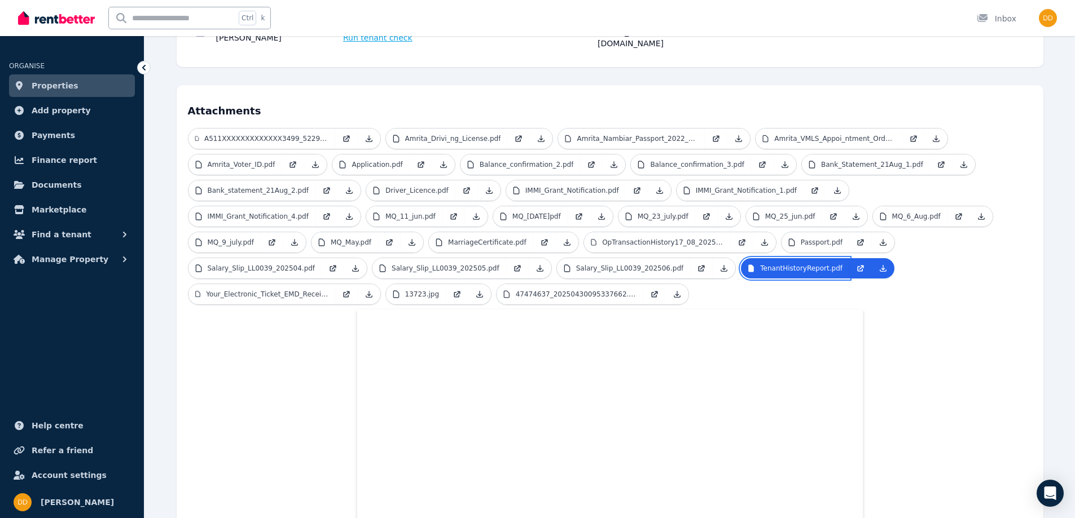
scroll to position [176, 0]
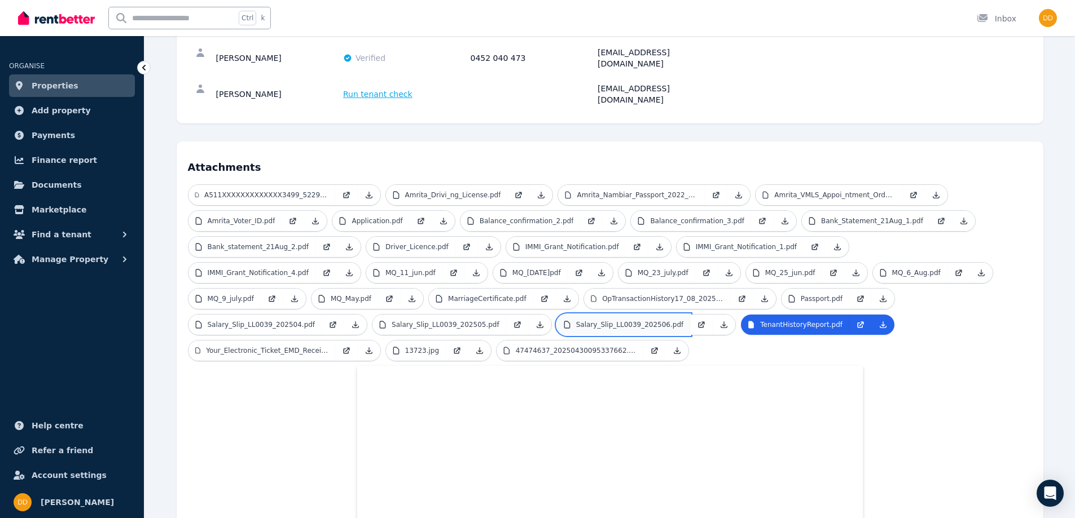
click at [576, 320] on p "Salary_Slip_LL0039_202506.pdf" at bounding box center [630, 324] width 108 height 9
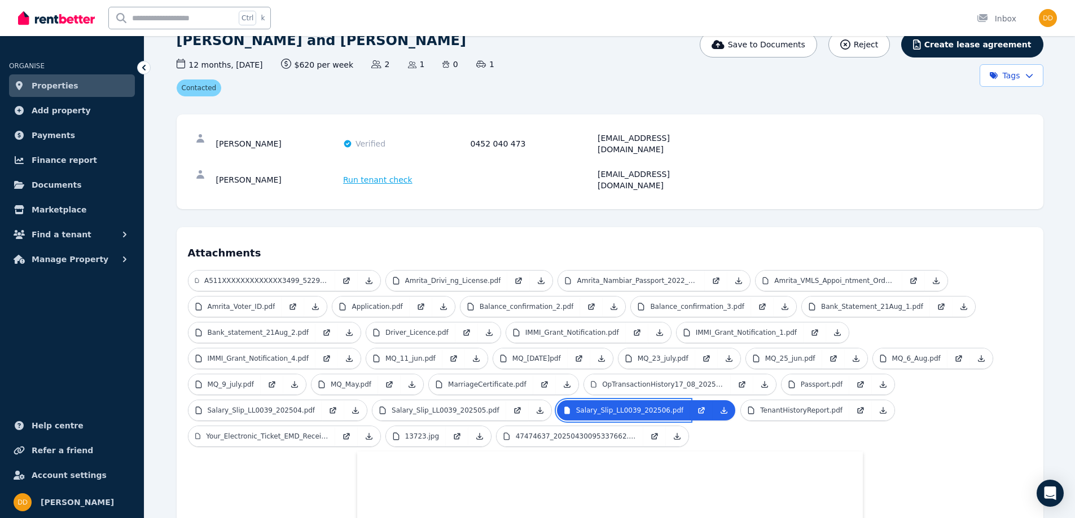
scroll to position [16, 0]
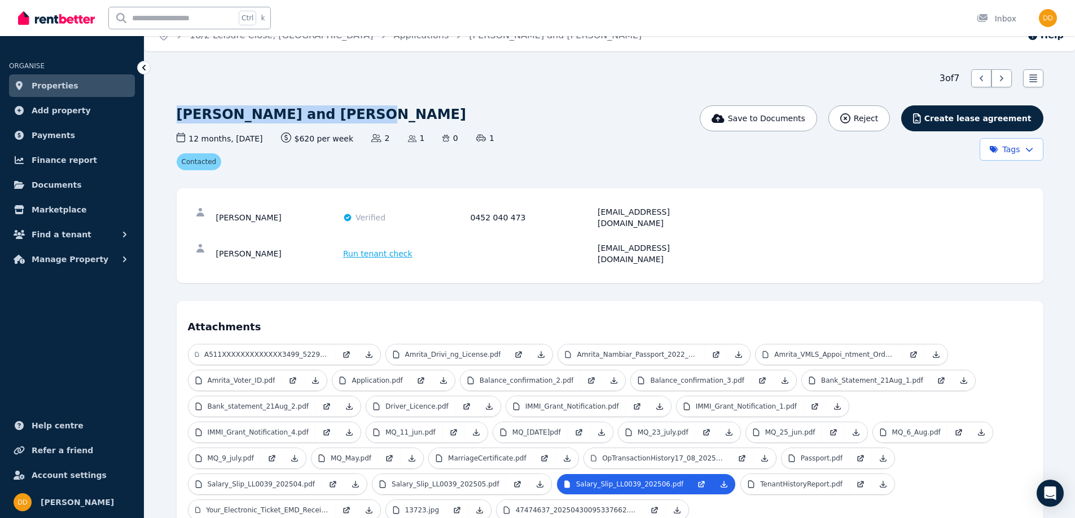
drag, startPoint x: 177, startPoint y: 115, endPoint x: 343, endPoint y: 112, distance: 165.9
click at [343, 112] on h1 "[PERSON_NAME] and [PERSON_NAME]" at bounding box center [321, 114] width 289 height 18
